Goal: Contribute content: Add original content to the website for others to see

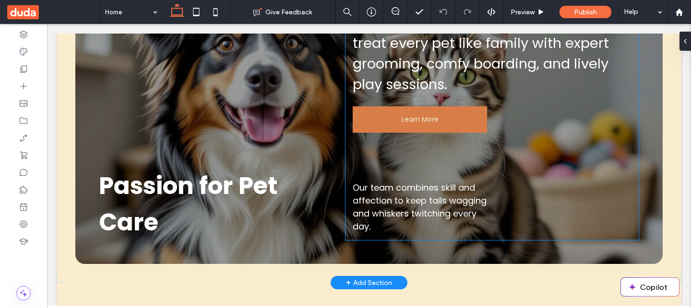
scroll to position [240, 0]
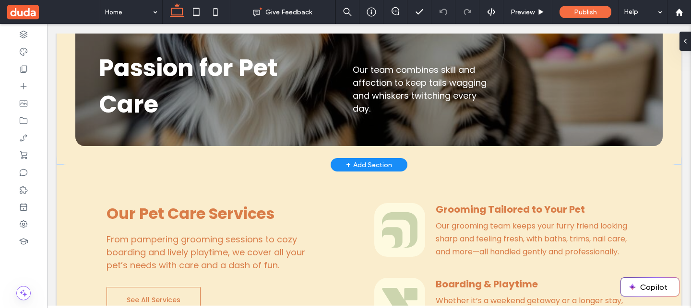
click at [369, 163] on div "+ Add Section" at bounding box center [369, 165] width 46 height 11
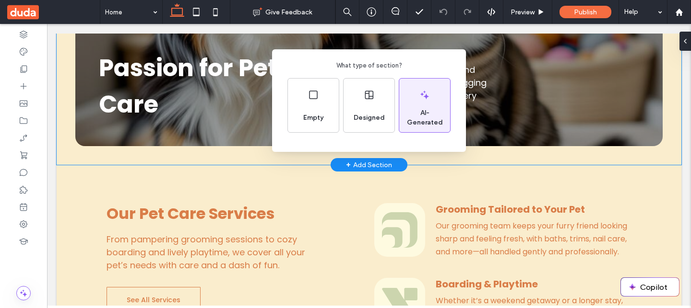
click at [422, 118] on span "AI-Generated" at bounding box center [424, 117] width 51 height 19
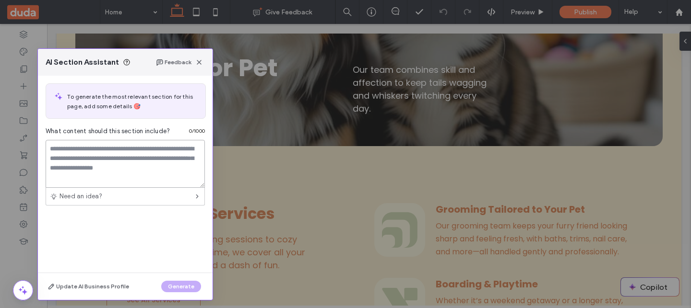
click at [130, 146] on textarea at bounding box center [125, 164] width 159 height 48
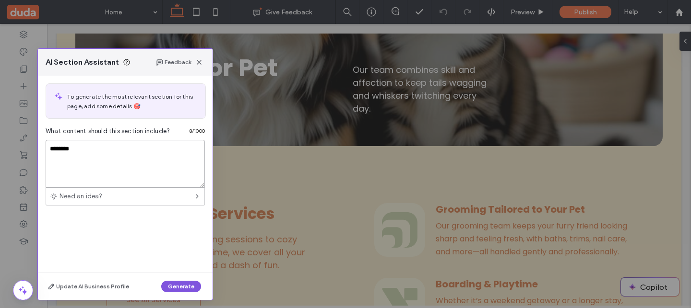
type textarea "********"
click at [175, 286] on button "Generate" at bounding box center [181, 287] width 40 height 12
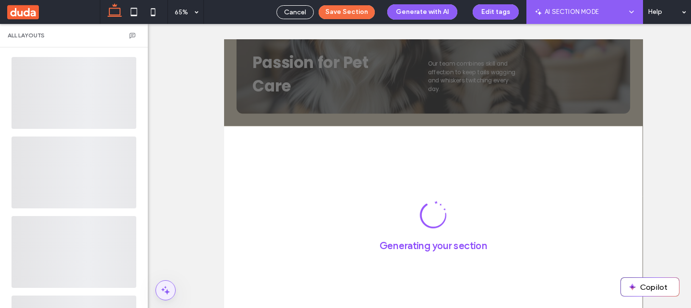
click at [165, 283] on span at bounding box center [165, 290] width 19 height 19
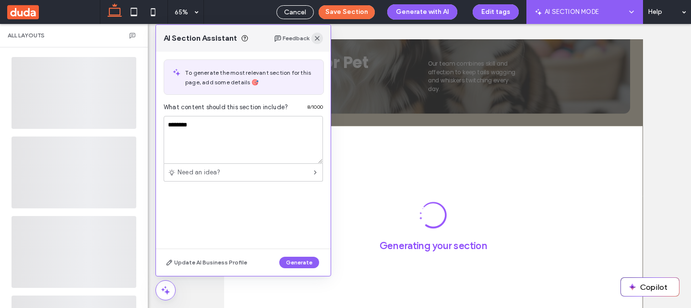
drag, startPoint x: 315, startPoint y: 41, endPoint x: 150, endPoint y: 29, distance: 165.0
click at [315, 41] on icon "button" at bounding box center [317, 39] width 8 height 8
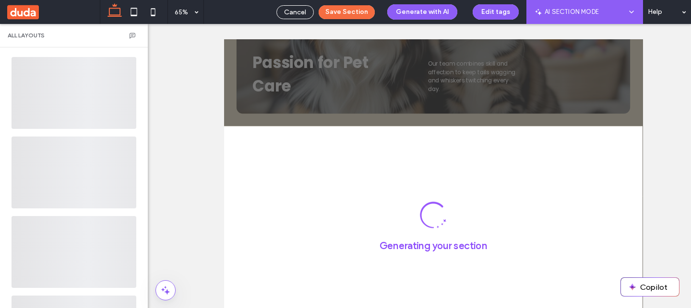
click at [178, 286] on div at bounding box center [369, 178] width 644 height 308
click at [169, 286] on icon at bounding box center [166, 291] width 12 height 12
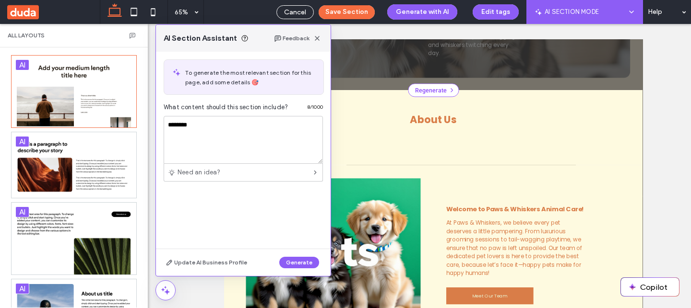
scroll to position [298, 0]
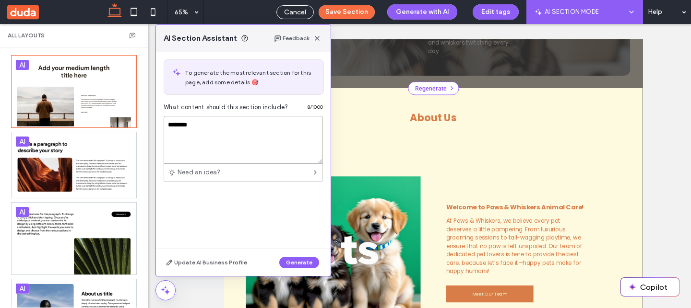
click at [285, 138] on textarea "********" at bounding box center [243, 140] width 159 height 48
type textarea "**********"
click at [303, 266] on button "Generate" at bounding box center [299, 263] width 40 height 12
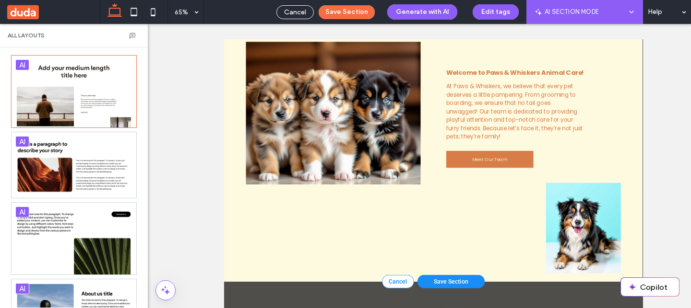
scroll to position [384, 0]
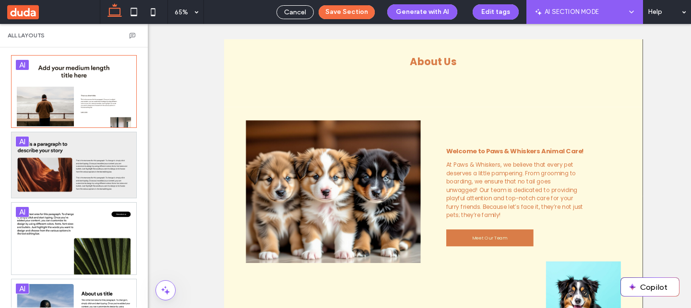
click at [93, 161] on div at bounding box center [74, 165] width 125 height 66
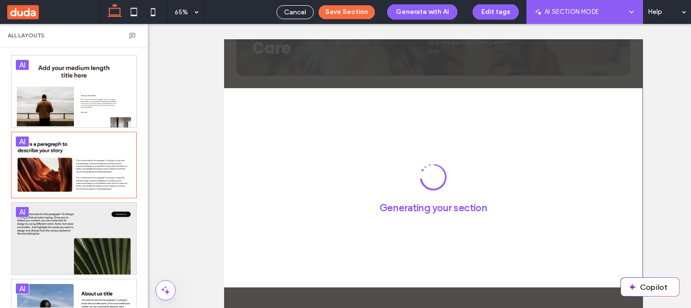
scroll to position [215, 0]
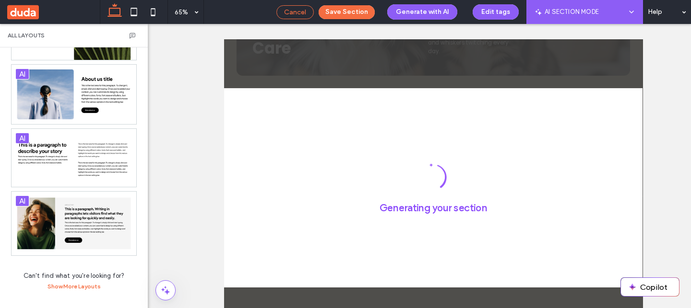
click at [301, 10] on span "Cancel" at bounding box center [295, 12] width 22 height 8
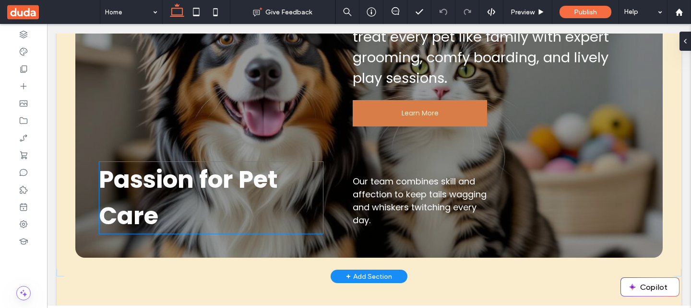
scroll to position [181, 0]
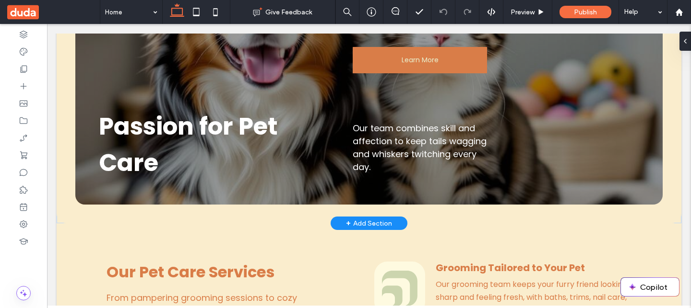
click at [349, 223] on span "+" at bounding box center [348, 223] width 5 height 11
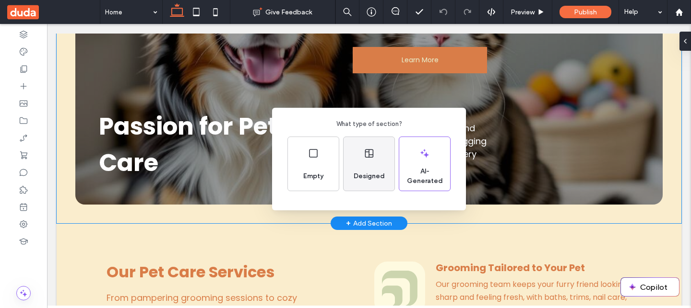
click at [361, 169] on div "Designed" at bounding box center [369, 176] width 39 height 21
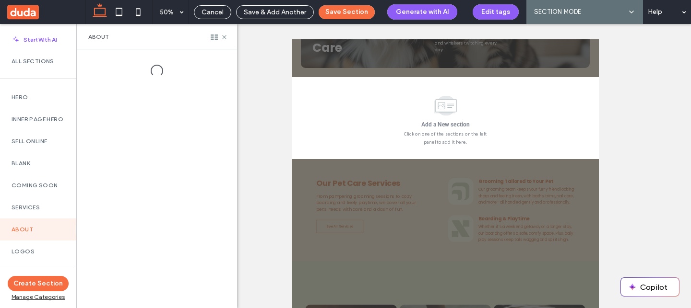
scroll to position [295, 0]
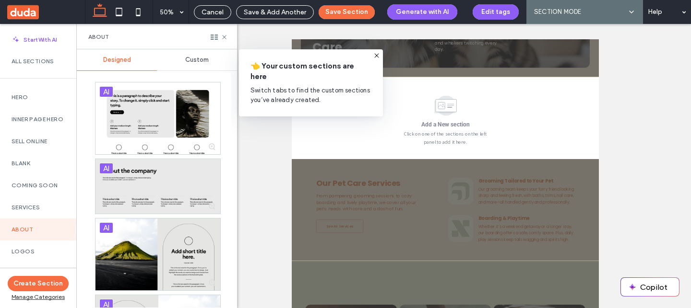
click at [202, 63] on span "Custom" at bounding box center [197, 60] width 24 height 8
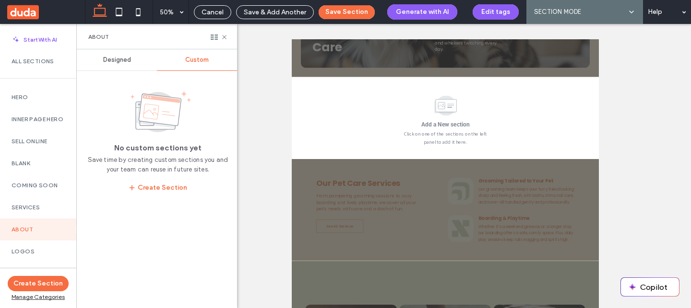
click at [127, 59] on span "Designed" at bounding box center [117, 60] width 28 height 8
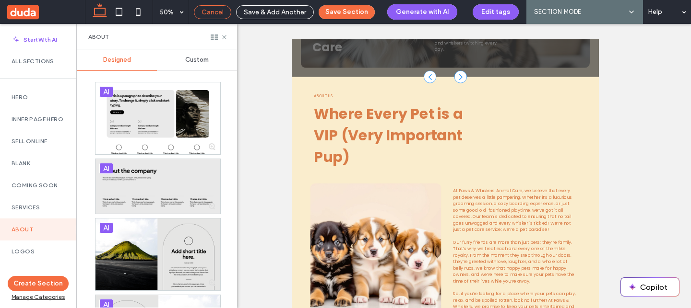
click at [212, 9] on span "Cancel" at bounding box center [212, 12] width 22 height 8
